Goal: Task Accomplishment & Management: Use online tool/utility

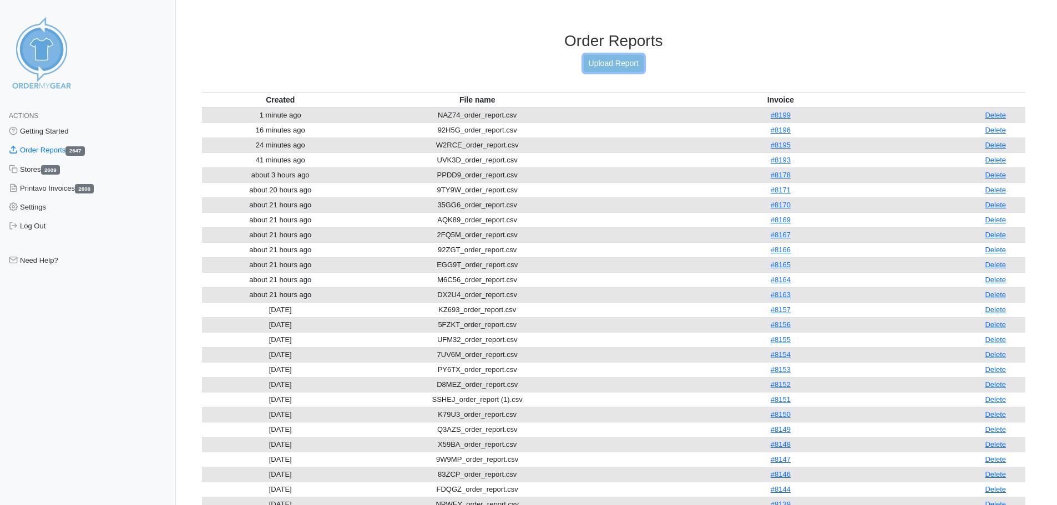
click at [591, 64] on link "Upload Report" at bounding box center [614, 63] width 60 height 17
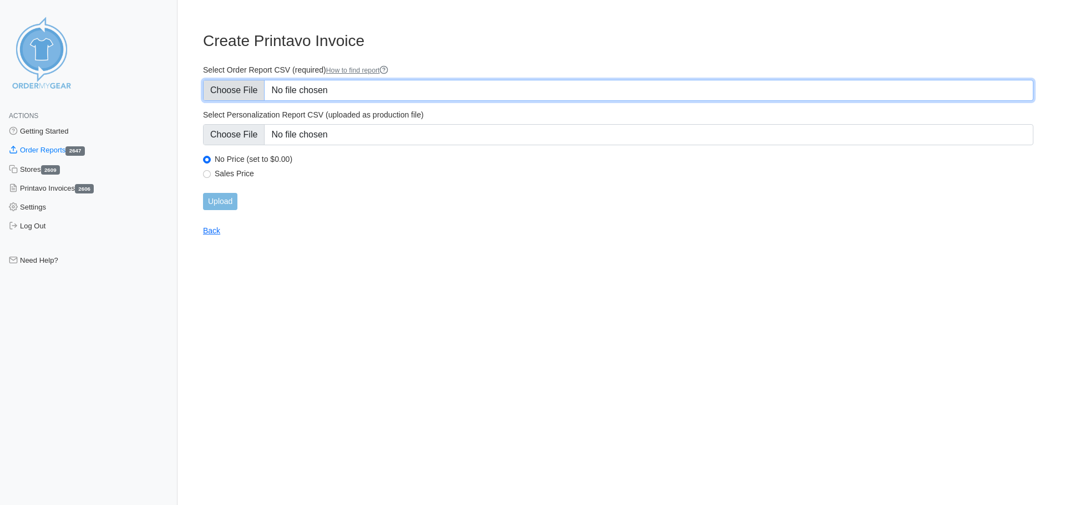
click at [321, 86] on input "Select Order Report CSV (required) How to find report" at bounding box center [618, 90] width 830 height 21
type input "C:\fakepath\JWPSW_order_report.csv"
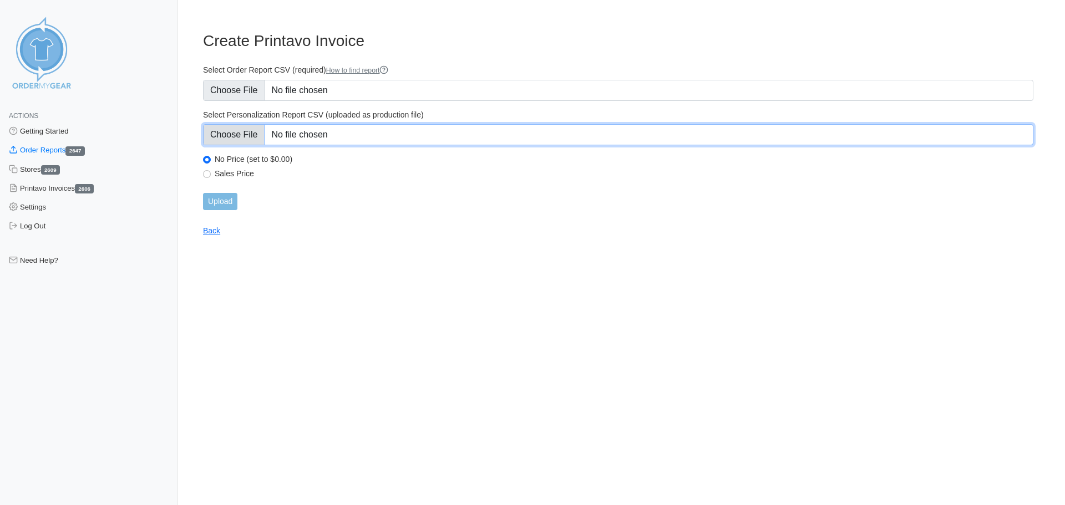
click at [398, 133] on input "Select Personalization Report CSV (uploaded as production file)" at bounding box center [618, 134] width 830 height 21
type input "C:\fakepath\JWPSW_personalization_report.csv"
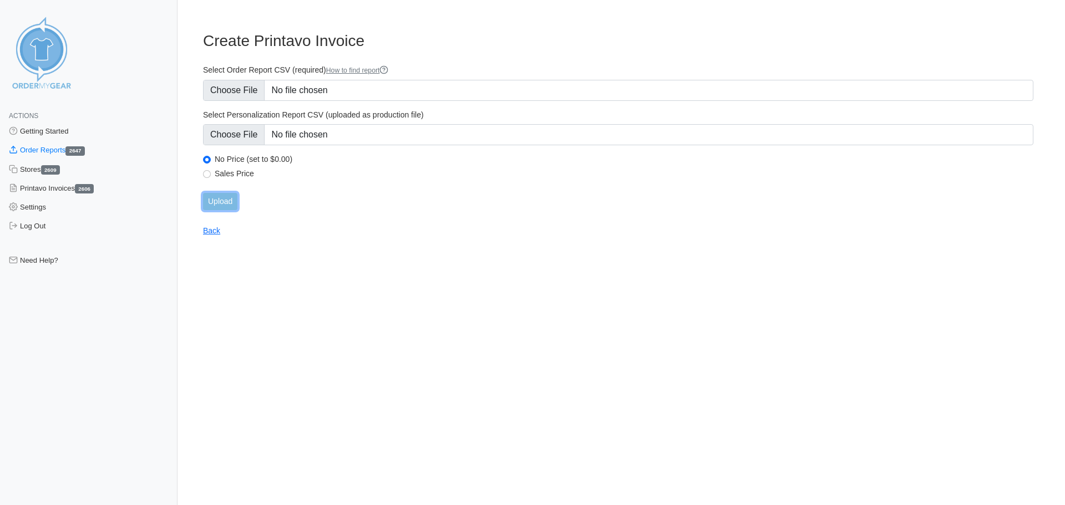
click at [225, 199] on input "Upload" at bounding box center [220, 201] width 34 height 17
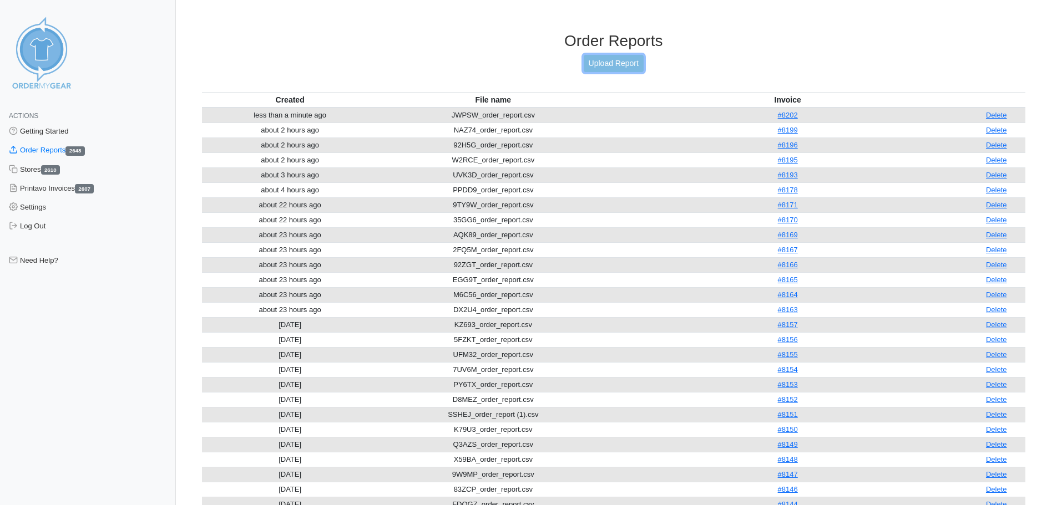
click at [644, 64] on link "Upload Report" at bounding box center [614, 63] width 60 height 17
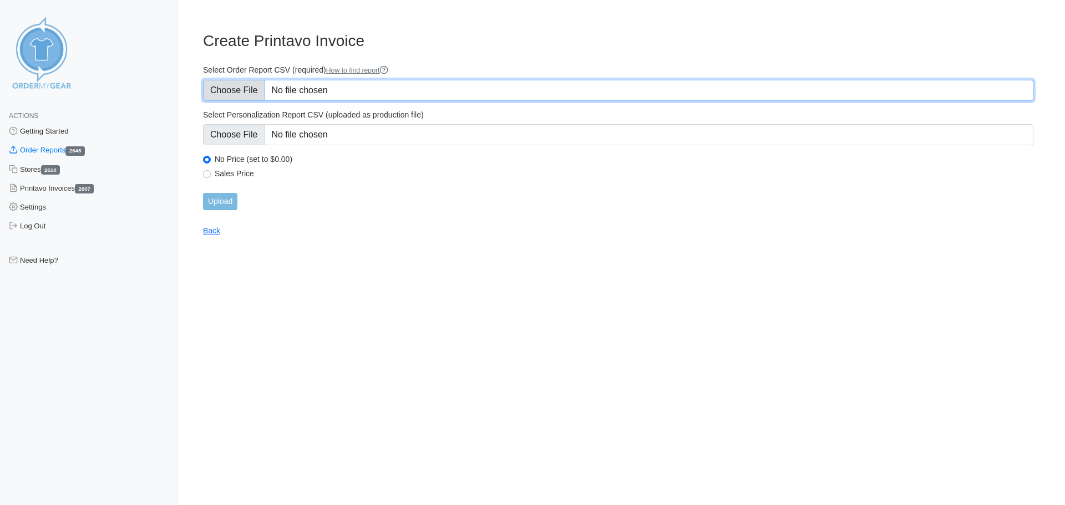
click at [297, 89] on input "Select Order Report CSV (required) How to find report" at bounding box center [618, 90] width 830 height 21
type input "C:\fakepath\BM5CV_order_report.csv"
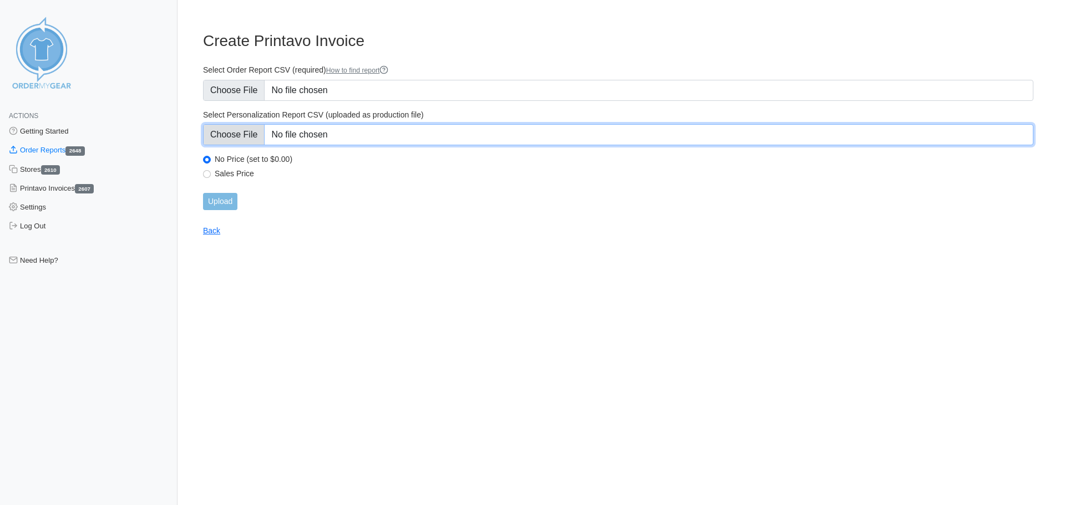
click at [399, 138] on input "Select Personalization Report CSV (uploaded as production file)" at bounding box center [618, 134] width 830 height 21
type input "C:\fakepath\BM5CV_personalization_report.csv"
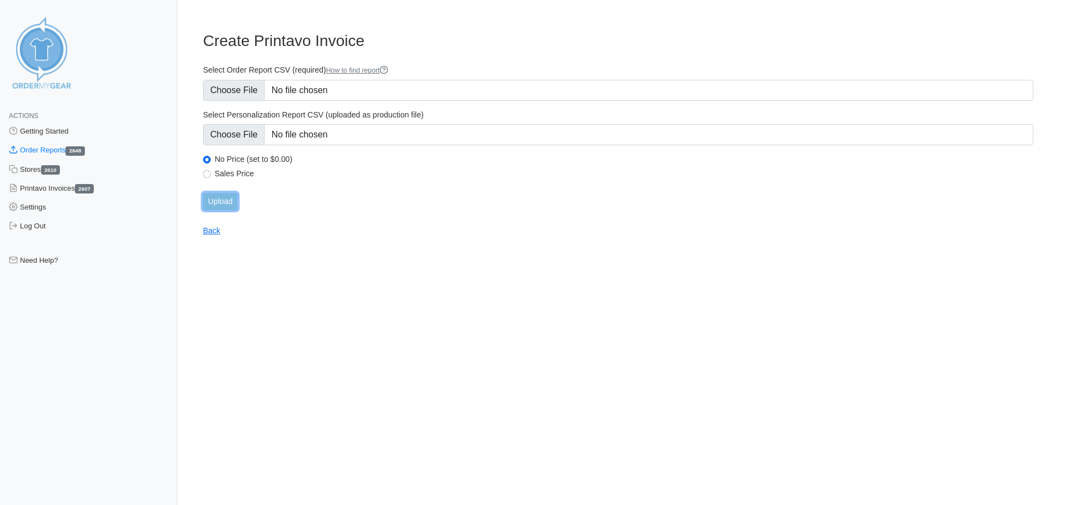
click at [226, 197] on input "Upload" at bounding box center [220, 201] width 34 height 17
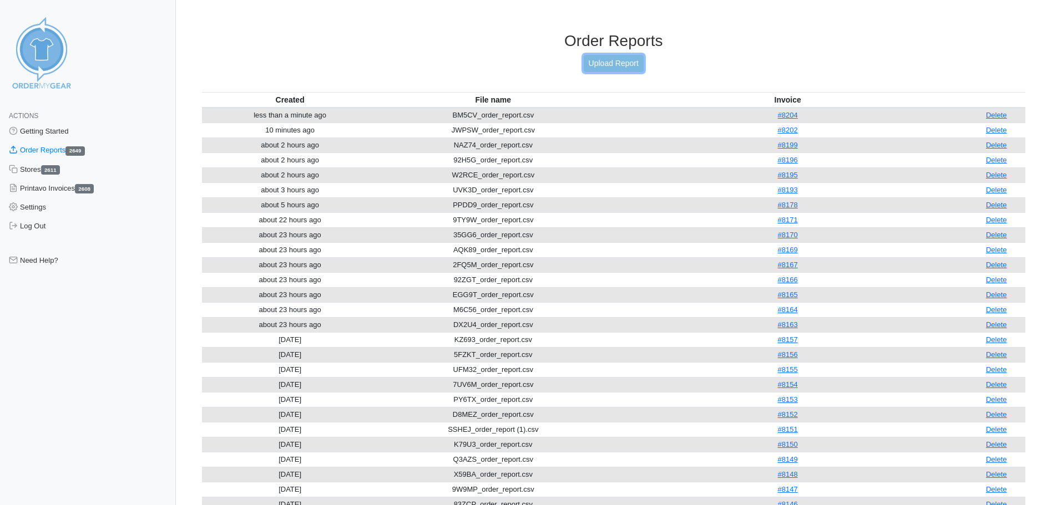
click at [610, 69] on link "Upload Report" at bounding box center [614, 63] width 60 height 17
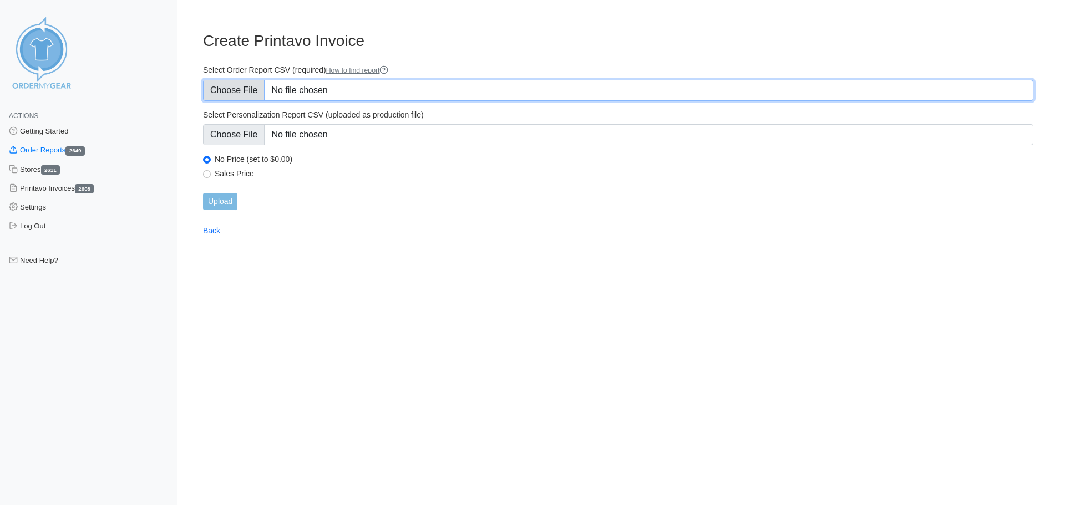
click at [359, 83] on input "Select Order Report CSV (required) How to find report" at bounding box center [618, 90] width 830 height 21
type input "C:\fakepath\5H9W2_order_report.csv"
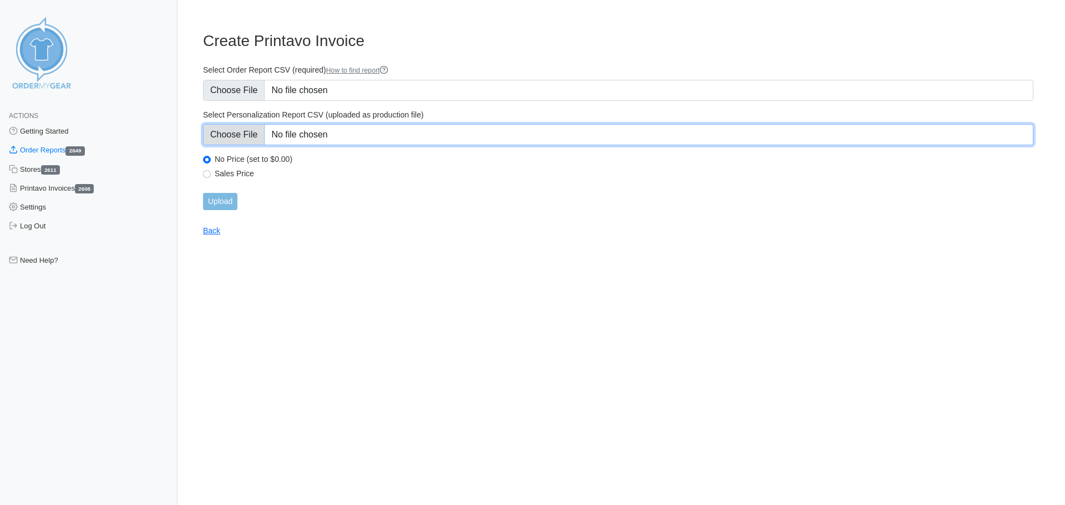
click at [403, 138] on input "Select Personalization Report CSV (uploaded as production file)" at bounding box center [618, 134] width 830 height 21
type input "C:\fakepath\5H9W2_personalization_report.csv"
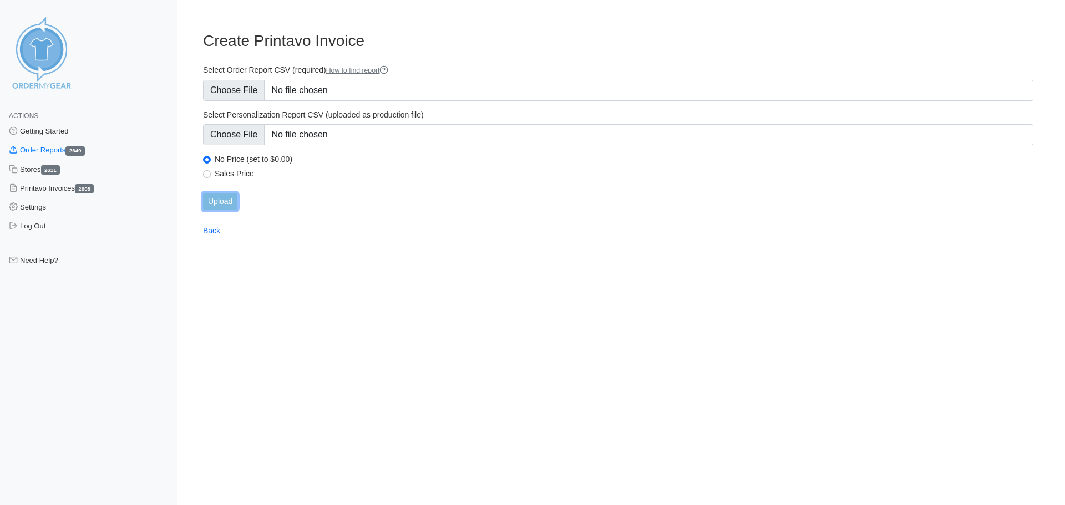
click at [224, 197] on input "Upload" at bounding box center [220, 201] width 34 height 17
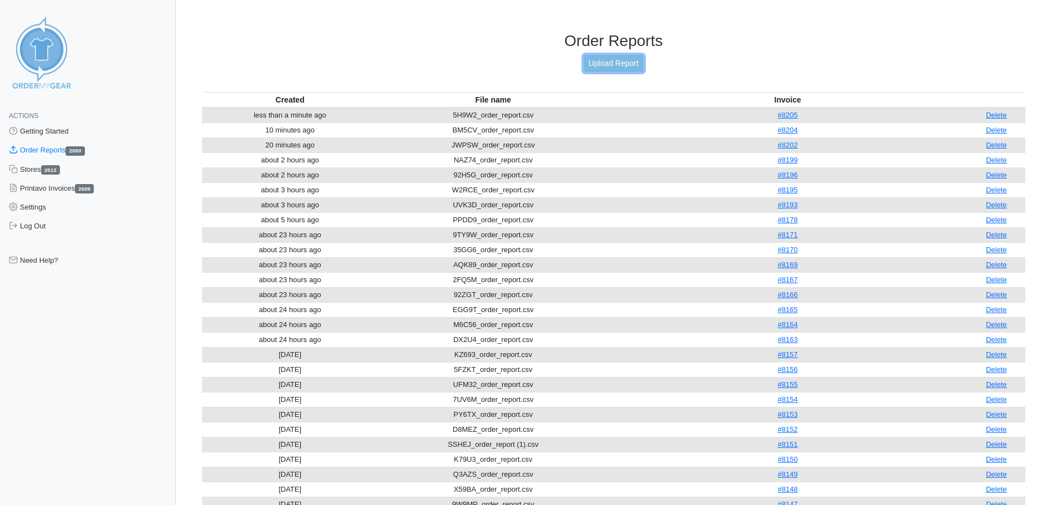
click at [615, 68] on link "Upload Report" at bounding box center [614, 63] width 60 height 17
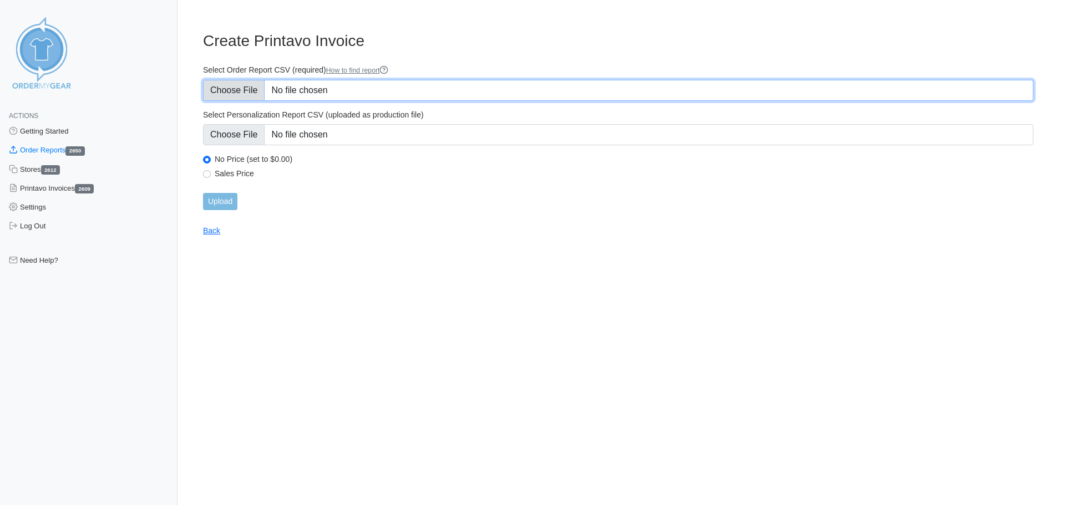
click at [397, 94] on input "Select Order Report CSV (required) How to find report" at bounding box center [618, 90] width 830 height 21
type input "C:\fakepath\S95UU_order_report.csv"
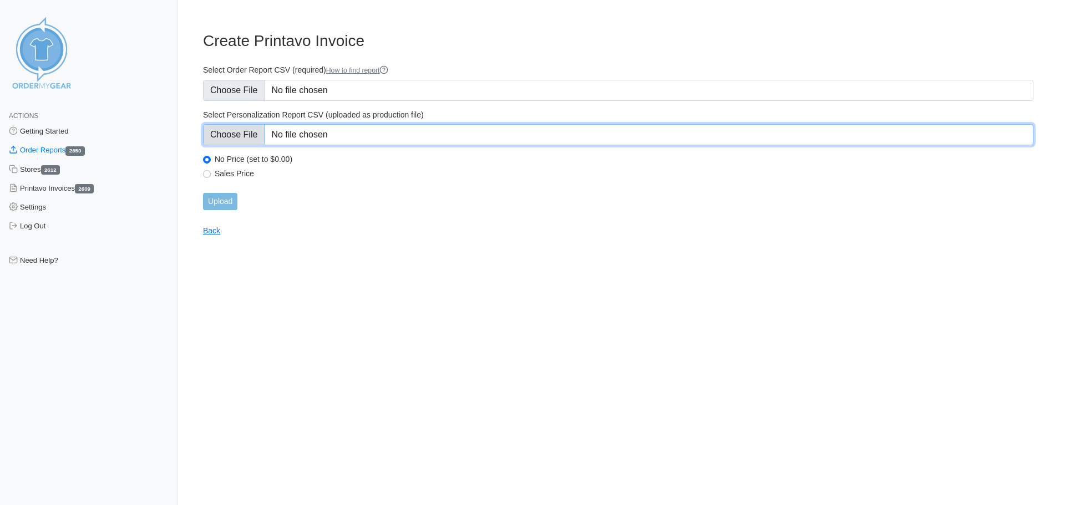
click at [339, 142] on input "Select Personalization Report CSV (uploaded as production file)" at bounding box center [618, 134] width 830 height 21
type input "C:\fakepath\S95UU_personalization_report.csv"
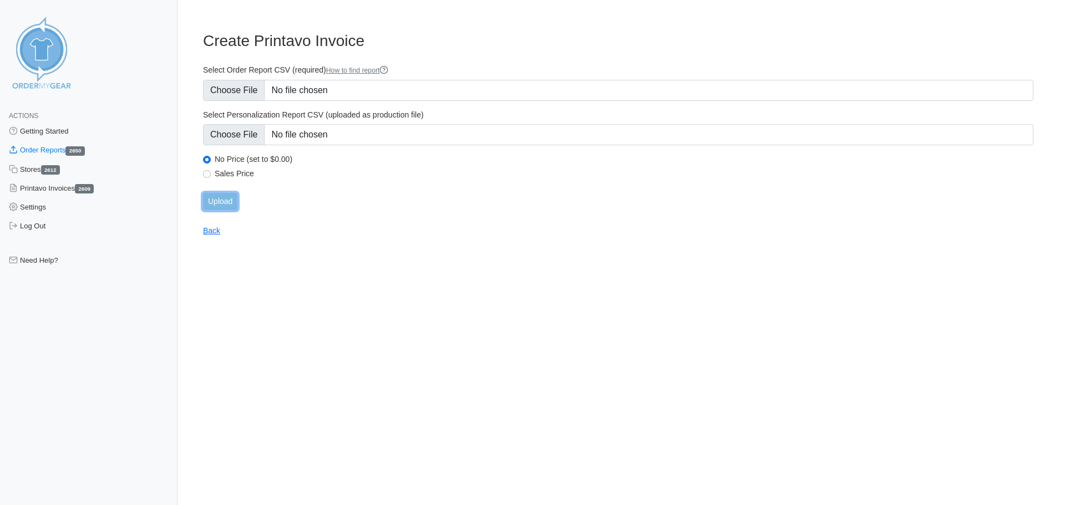
click at [235, 202] on input "Upload" at bounding box center [220, 201] width 34 height 17
